Goal: Information Seeking & Learning: Learn about a topic

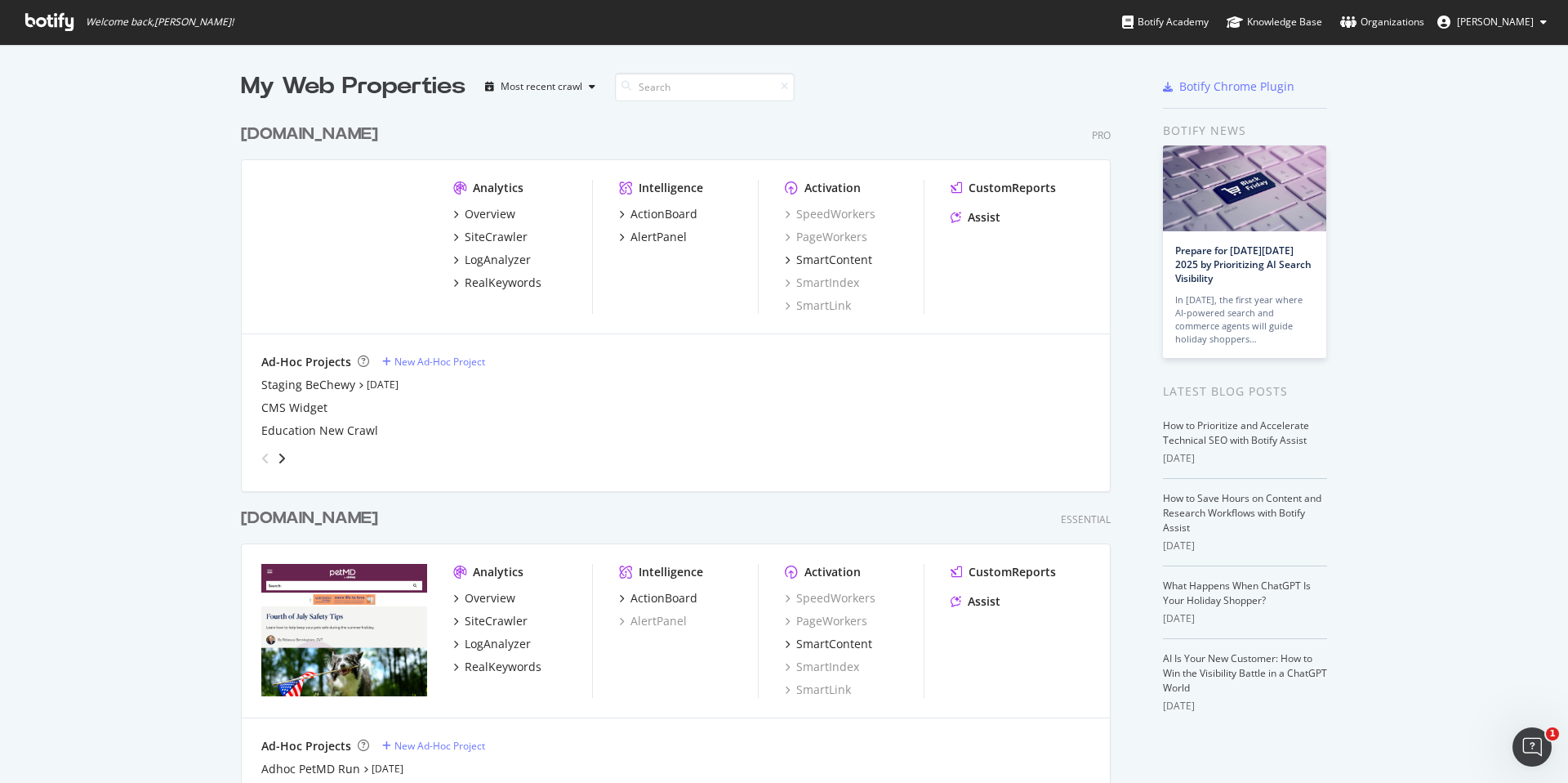
click at [480, 184] on div "Analytics" at bounding box center [499, 187] width 51 height 16
click at [482, 243] on div "SiteCrawler" at bounding box center [496, 237] width 63 height 16
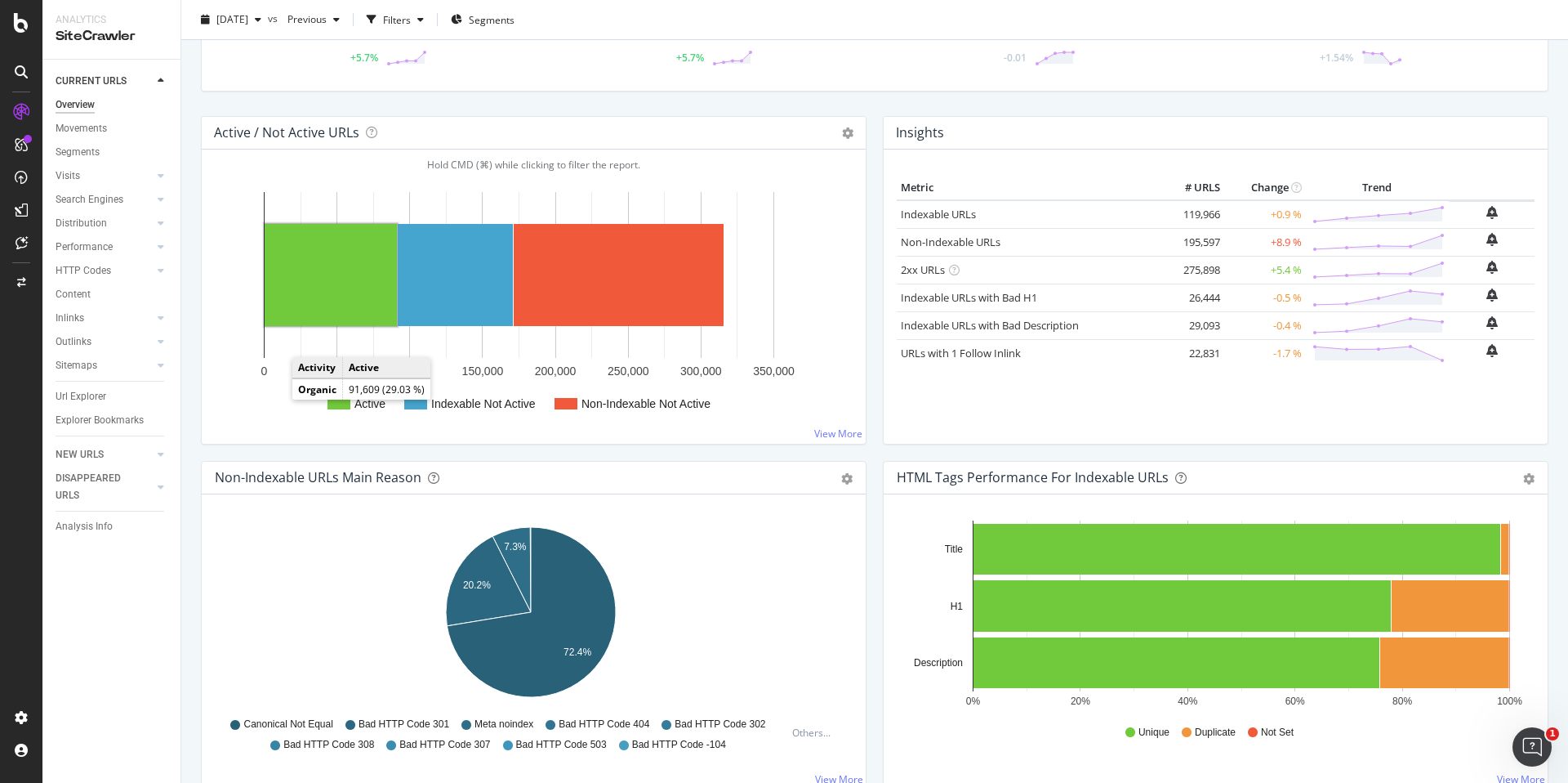
scroll to position [129, 0]
click at [97, 390] on div "Url Explorer" at bounding box center [81, 397] width 51 height 17
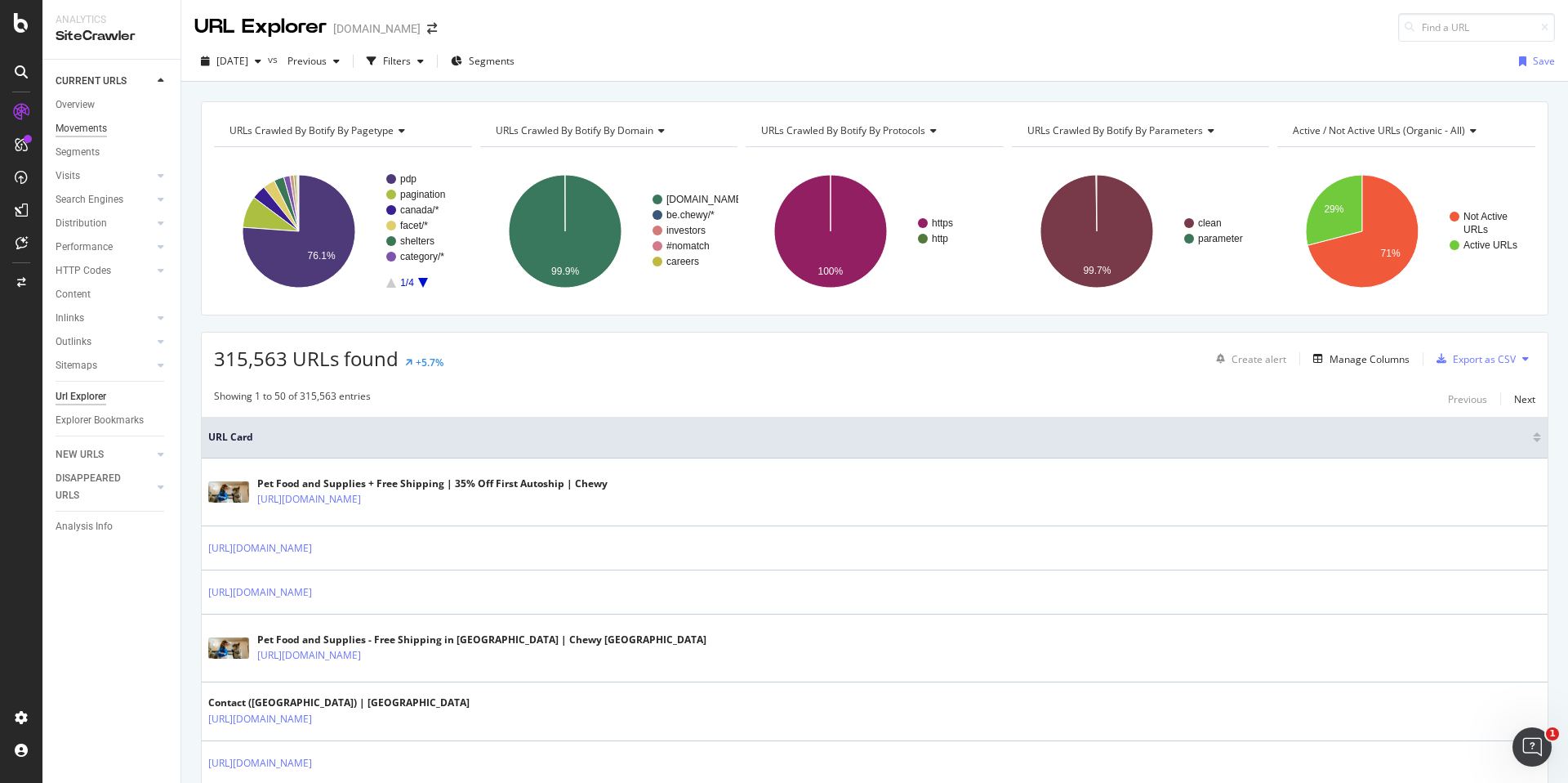
click at [85, 130] on div "Movements" at bounding box center [81, 129] width 51 height 17
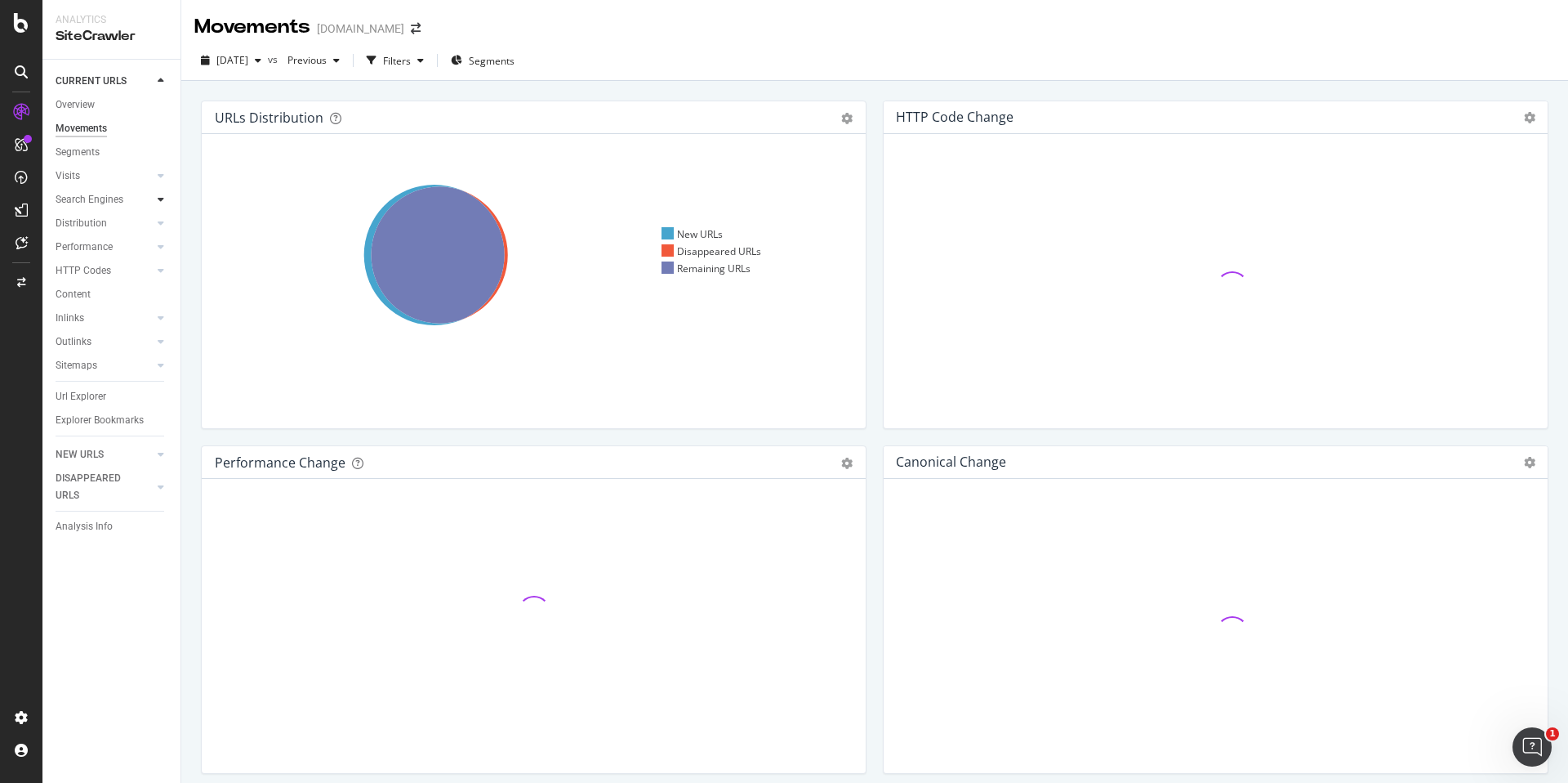
click at [158, 197] on icon at bounding box center [161, 199] width 7 height 10
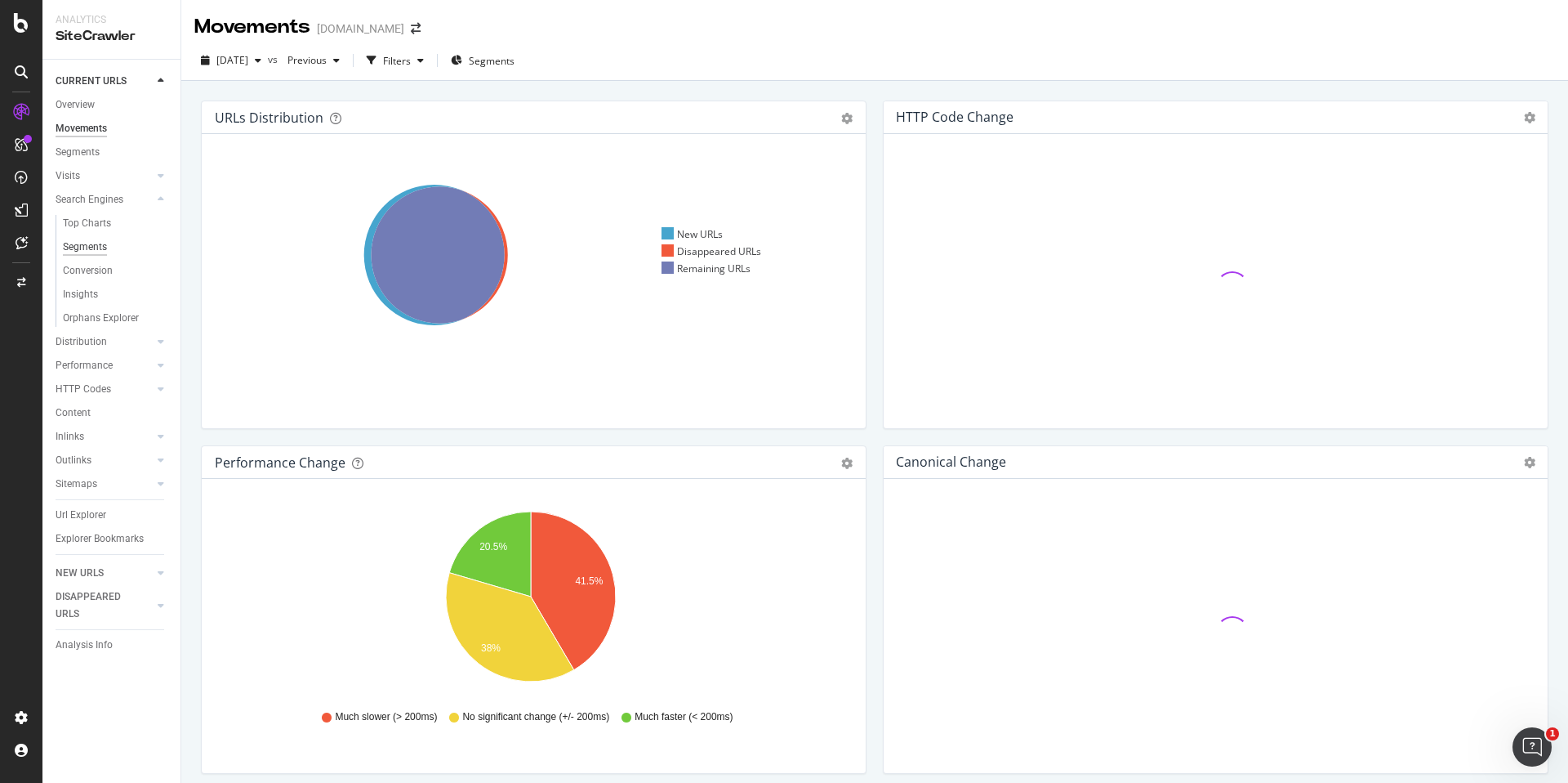
click at [101, 244] on div "Segments" at bounding box center [85, 247] width 44 height 17
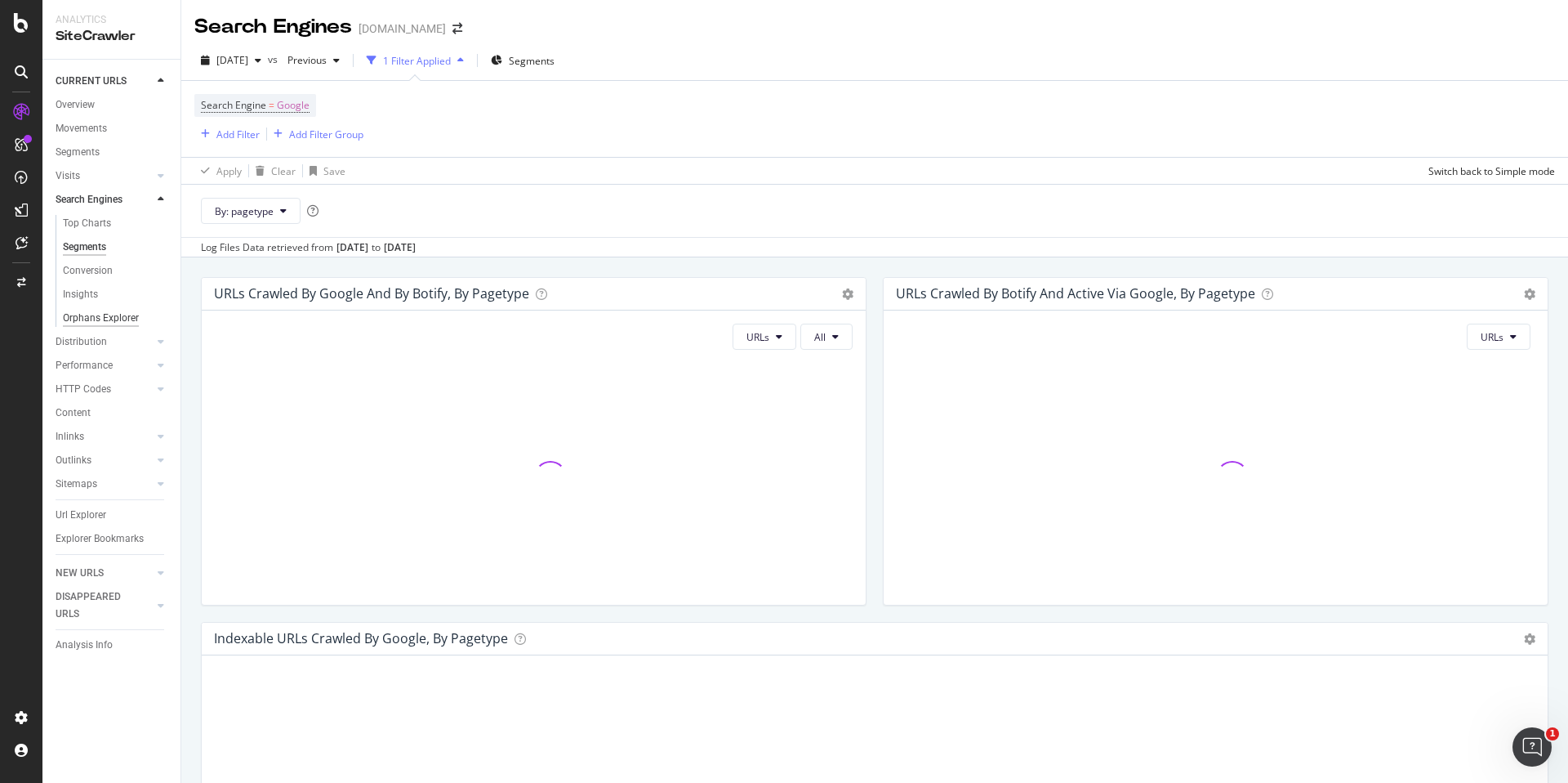
click at [123, 322] on div "Orphans Explorer" at bounding box center [100, 318] width 76 height 17
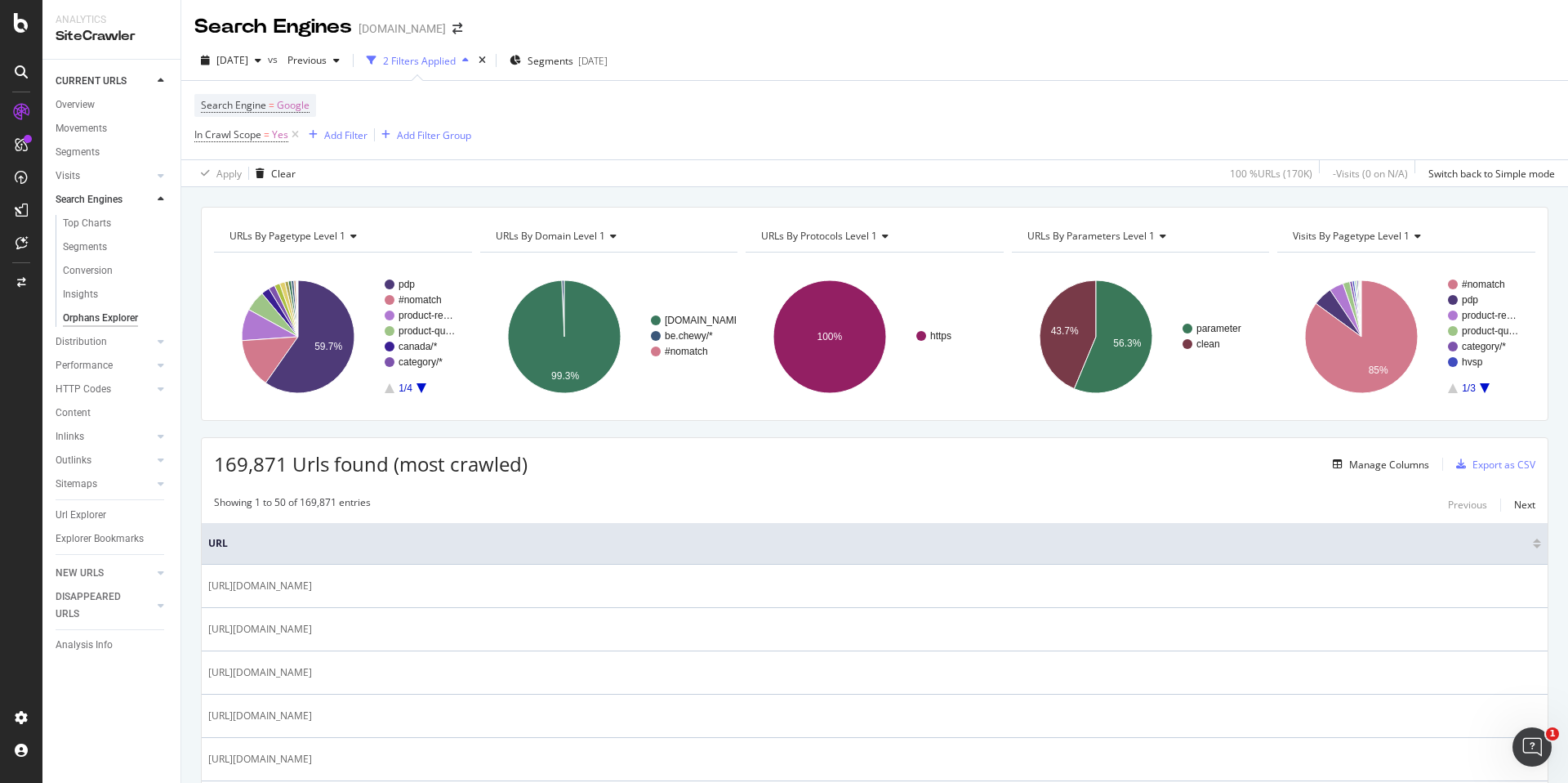
click at [422, 390] on icon "A chart." at bounding box center [422, 388] width 10 height 10
click at [388, 390] on icon "A chart." at bounding box center [390, 388] width 10 height 10
click at [405, 363] on text "category/*" at bounding box center [420, 361] width 44 height 11
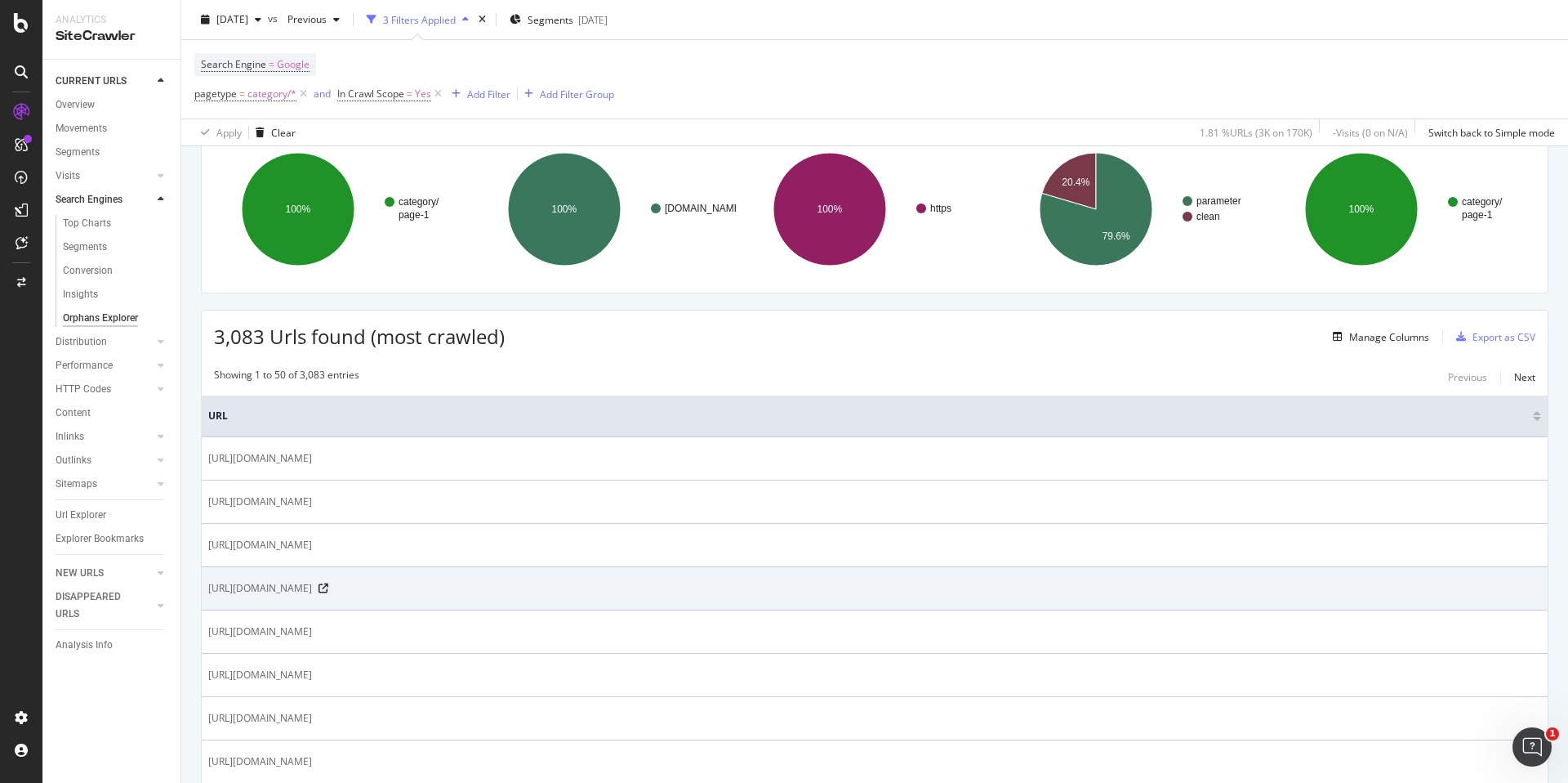
scroll to position [145, 0]
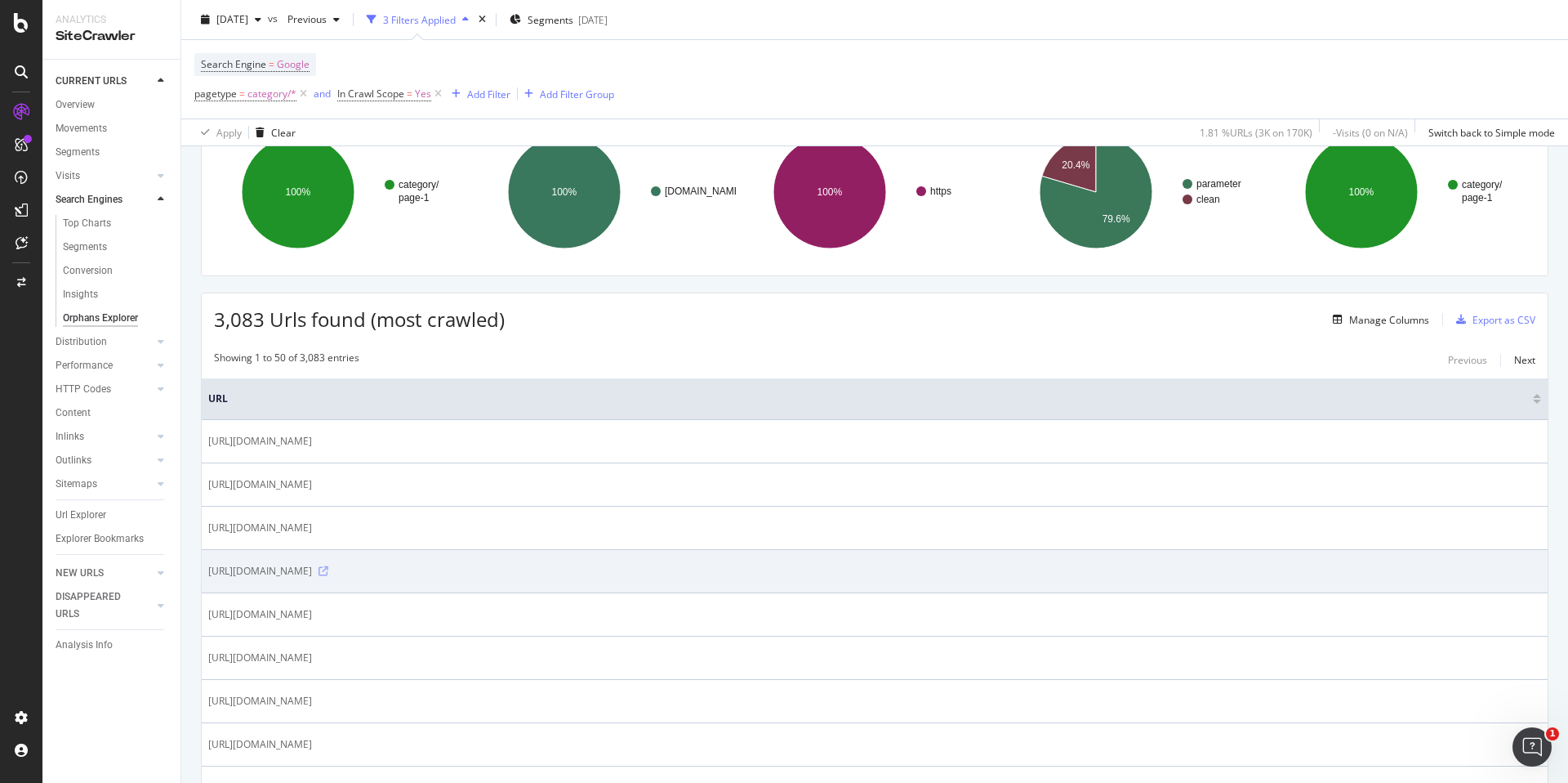
click at [328, 570] on icon at bounding box center [323, 571] width 10 height 10
